Goal: Contribute content: Add original content to the website for others to see

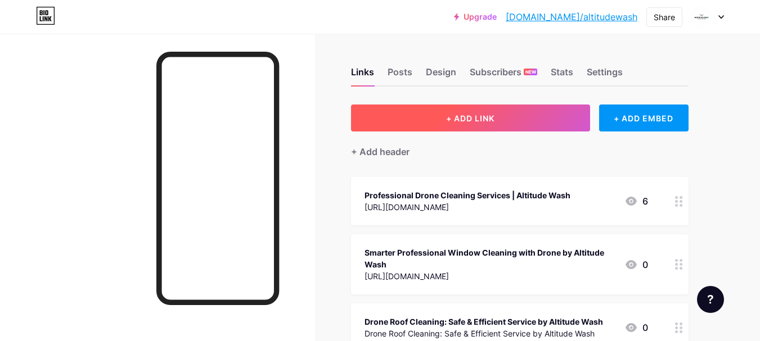
click at [449, 118] on span "+ ADD LINK" at bounding box center [470, 119] width 48 height 10
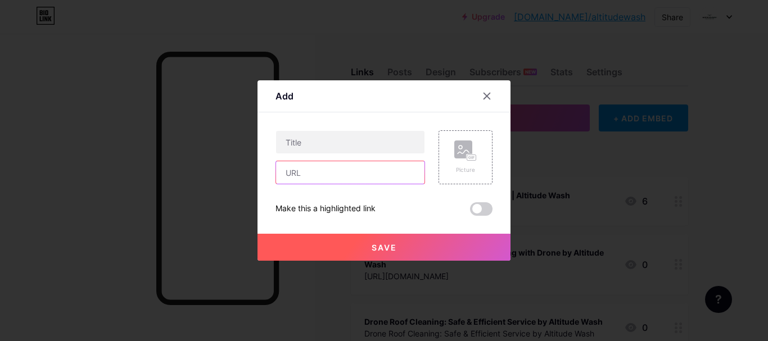
click at [321, 178] on input "text" at bounding box center [350, 172] width 148 height 22
paste input "[URL][DOMAIN_NAME]"
type input "[URL][DOMAIN_NAME]"
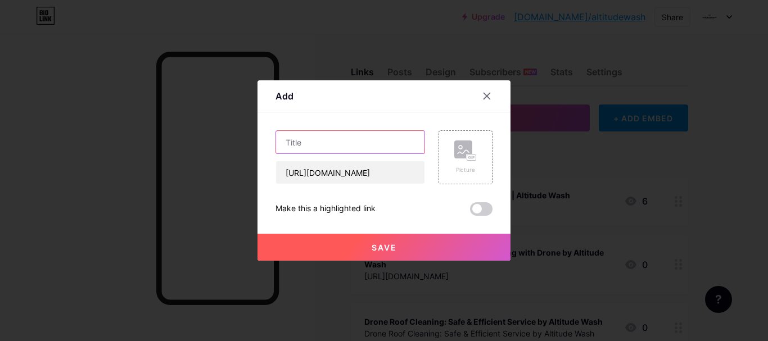
click at [339, 143] on input "text" at bounding box center [350, 142] width 148 height 22
paste input "How Drone Window Cleaning Reduces Long-Term Maintenance"
type input "How Drone Window Cleaning Reduces Long-Term Maintenance"
click at [389, 249] on span "Save" at bounding box center [384, 248] width 25 height 10
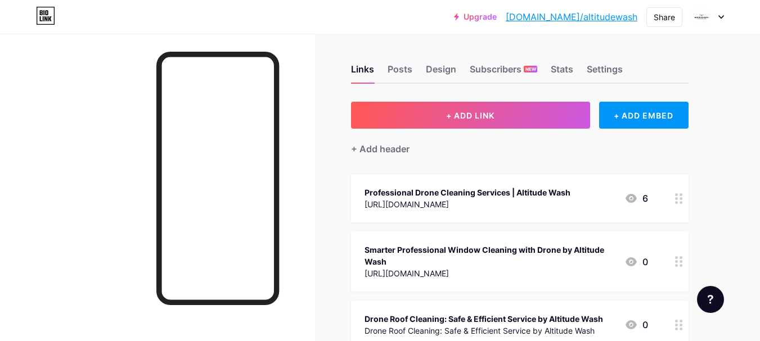
scroll to position [0, 0]
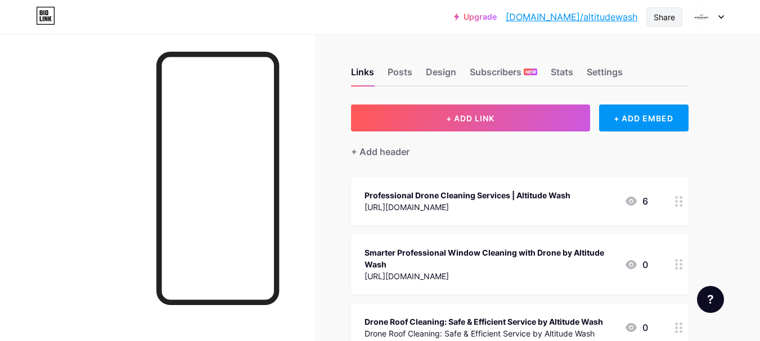
click at [660, 24] on div "Share" at bounding box center [664, 17] width 36 height 20
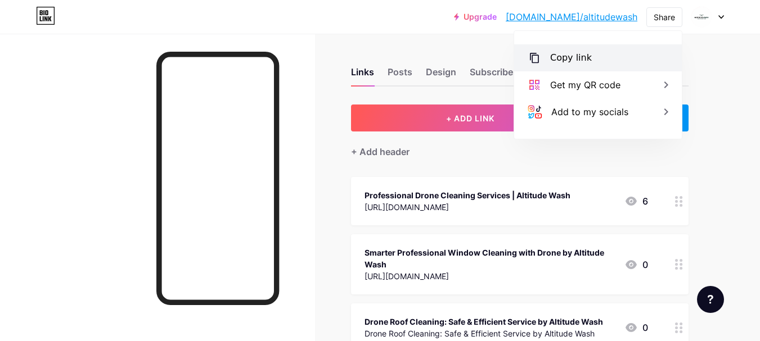
click at [553, 58] on div "Copy link" at bounding box center [571, 57] width 42 height 13
